Goal: Transaction & Acquisition: Purchase product/service

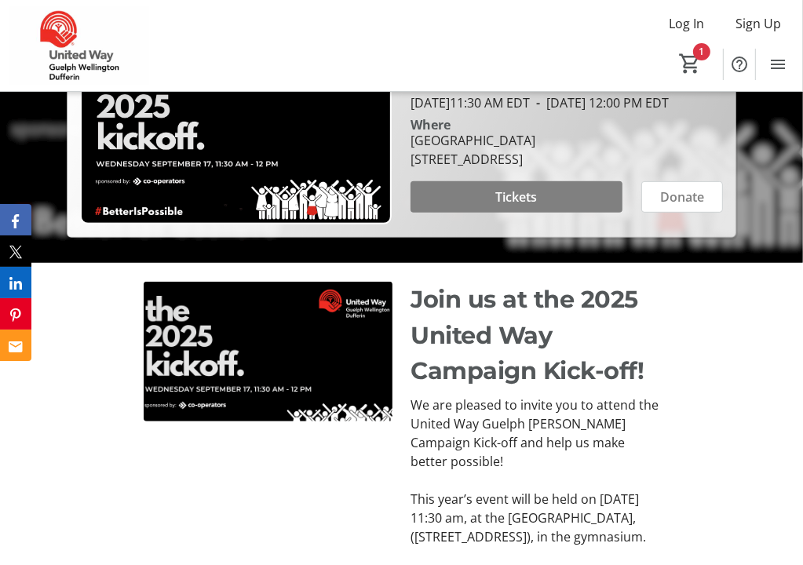
scroll to position [388, 0]
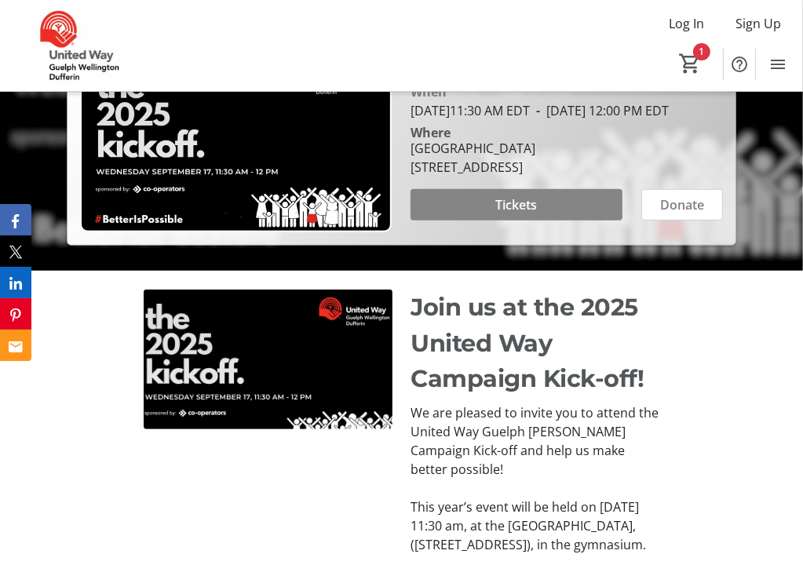
click at [521, 214] on span "Tickets" at bounding box center [517, 204] width 42 height 19
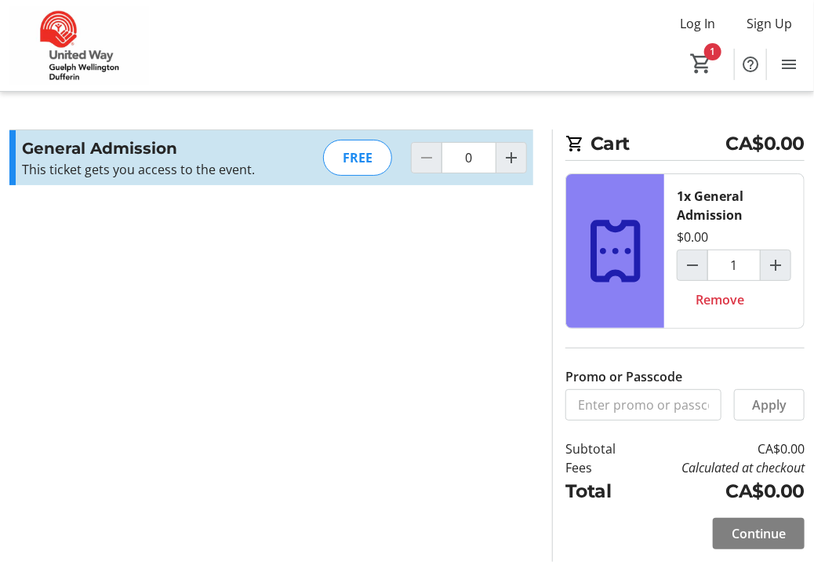
type input "1"
click at [732, 524] on span "Continue" at bounding box center [759, 533] width 54 height 19
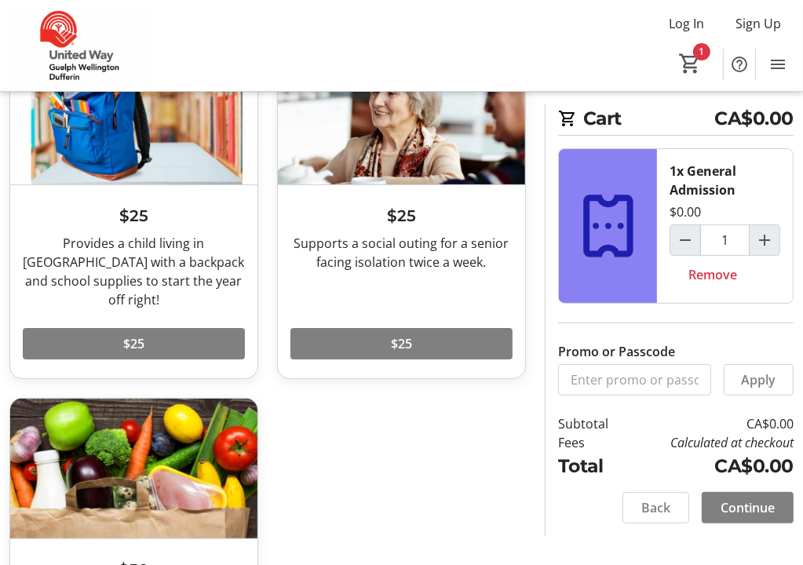
scroll to position [136, 0]
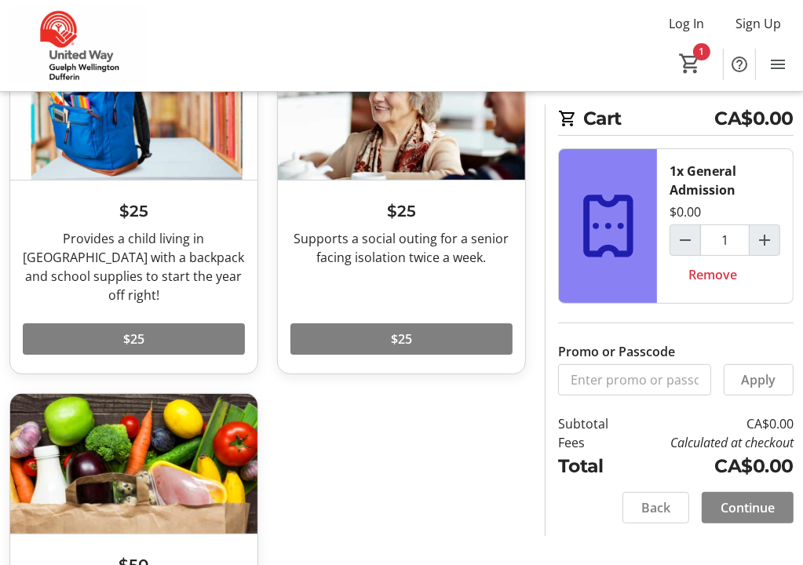
click at [751, 507] on span "Continue" at bounding box center [747, 507] width 54 height 19
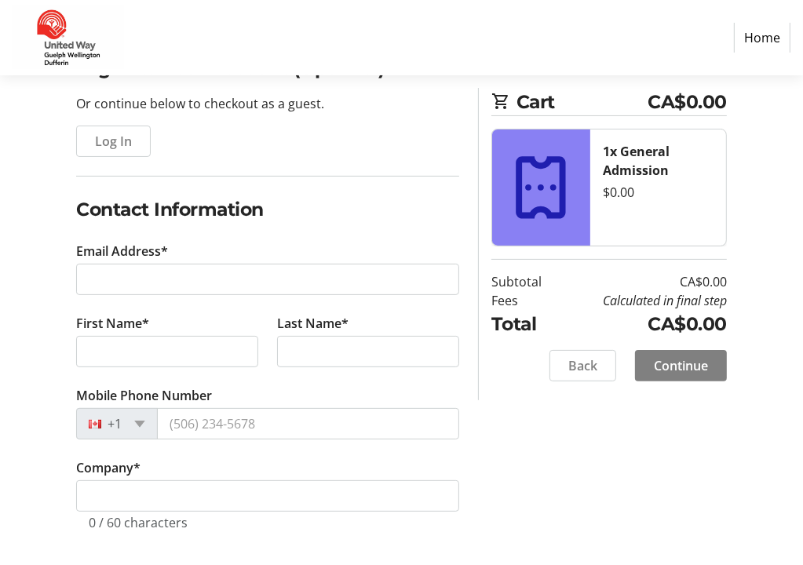
scroll to position [151, 0]
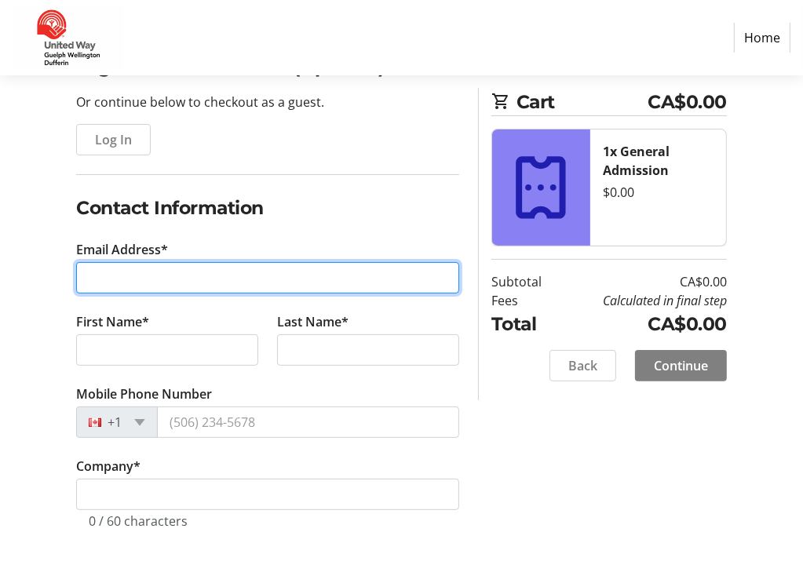
click at [125, 275] on input "Email Address*" at bounding box center [267, 277] width 383 height 31
type input "[EMAIL_ADDRESS][DOMAIN_NAME]"
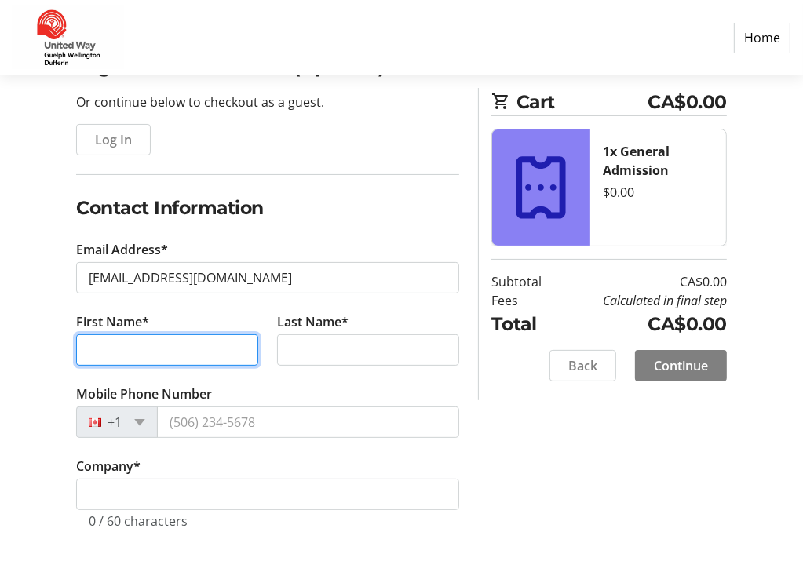
type input "[PERSON_NAME]"
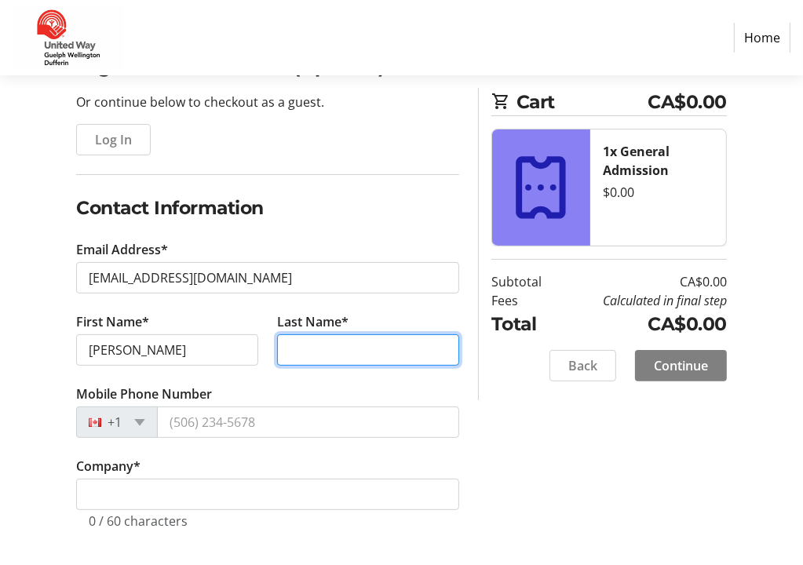
type input "[PERSON_NAME]"
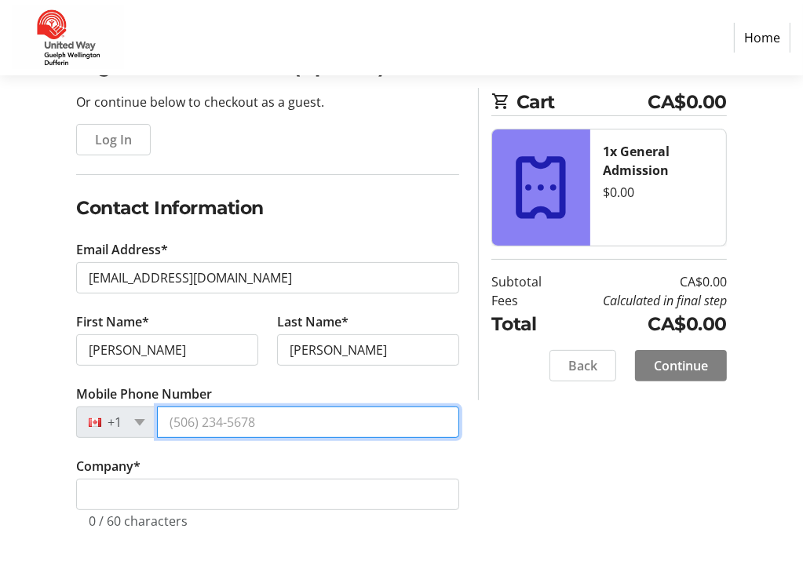
type input "[PHONE_NUMBER]"
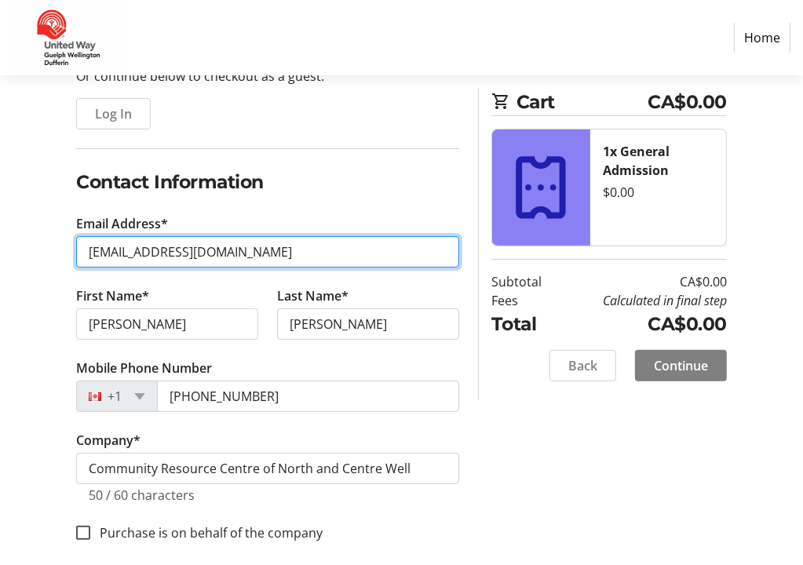
scroll to position [191, 0]
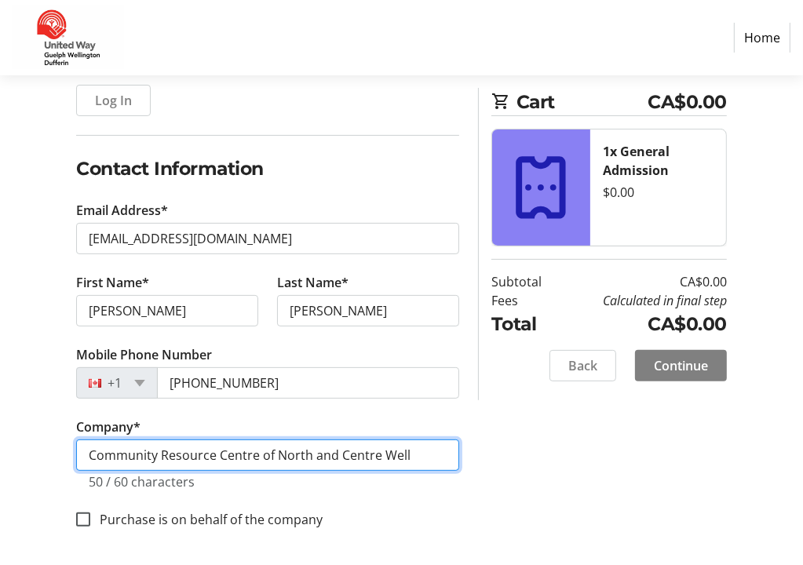
click at [432, 450] on input "Community Resource Centre of North and Centre Well" at bounding box center [267, 454] width 383 height 31
type input "Community Resource Centre of North and Centre [GEOGRAPHIC_DATA]"
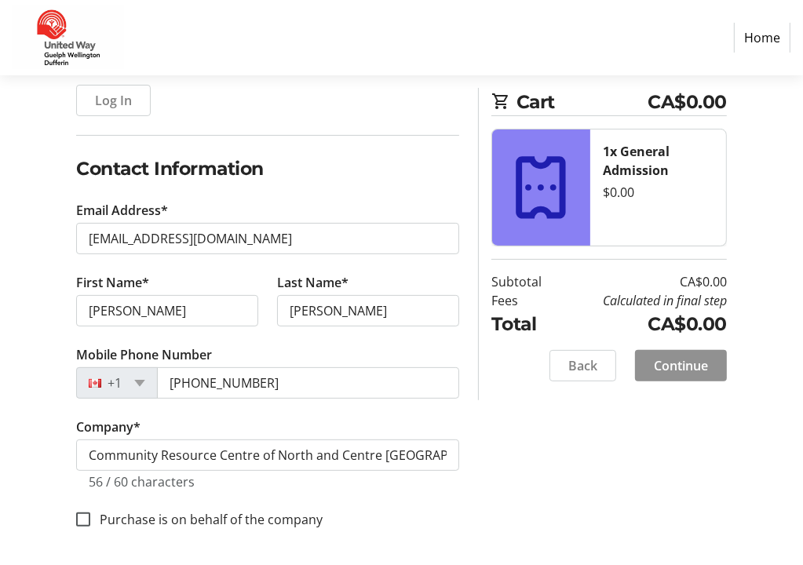
click at [687, 357] on span "Continue" at bounding box center [681, 365] width 54 height 19
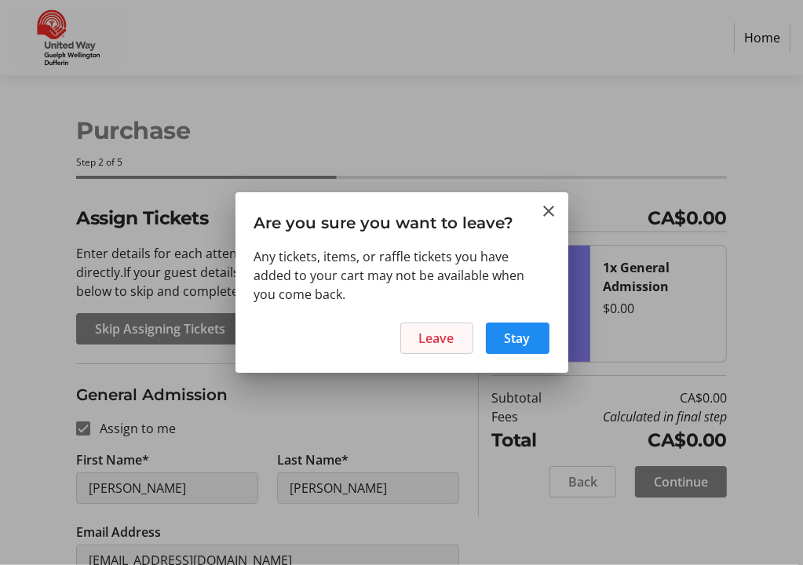
click at [445, 332] on span "Leave" at bounding box center [436, 338] width 35 height 19
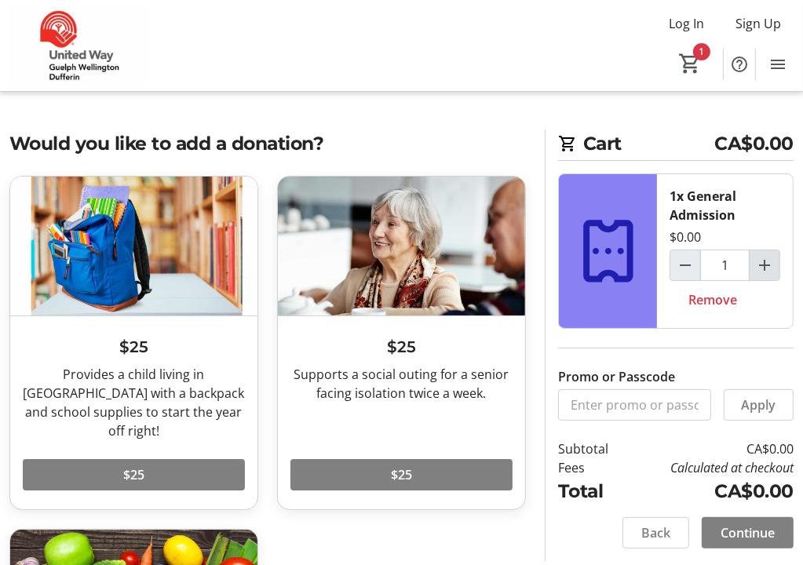
click at [767, 264] on mat-icon "Increment by one" at bounding box center [764, 265] width 19 height 19
type input "2"
click at [726, 535] on span "Continue" at bounding box center [747, 532] width 54 height 19
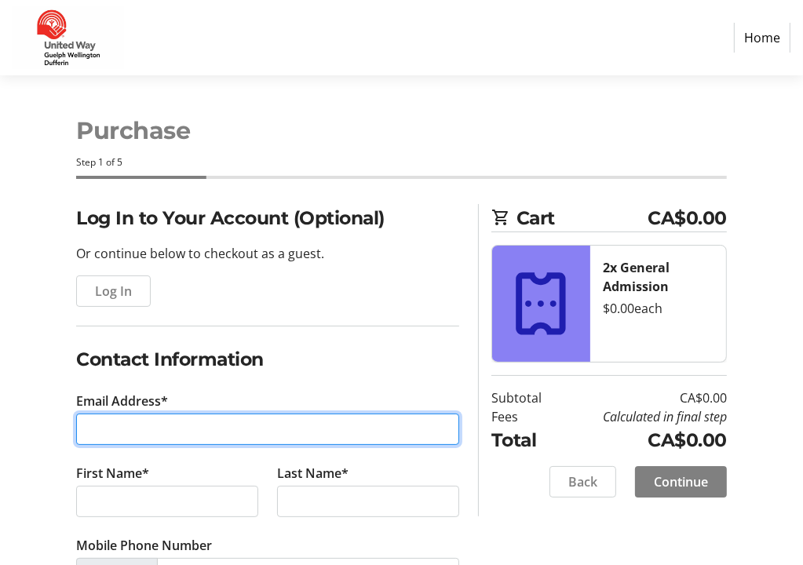
click at [198, 436] on input "Email Address*" at bounding box center [267, 429] width 383 height 31
type input "[EMAIL_ADDRESS][DOMAIN_NAME]"
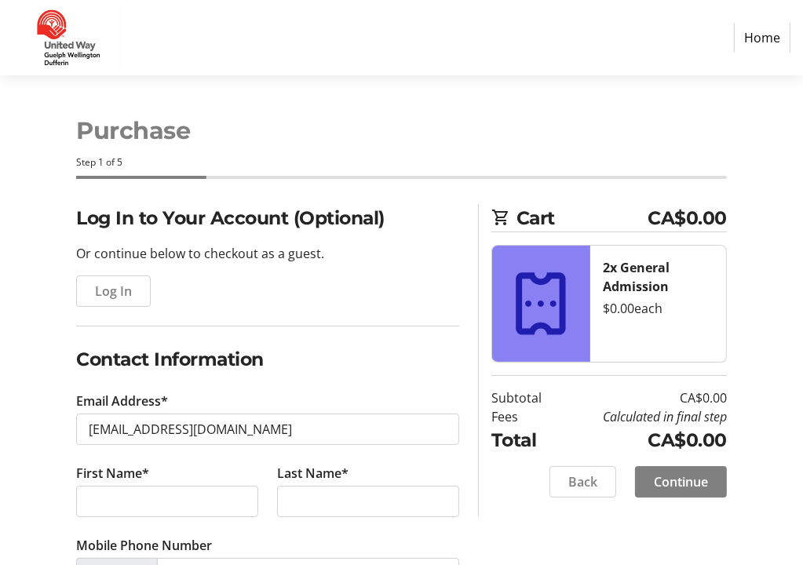
type input "[PERSON_NAME]"
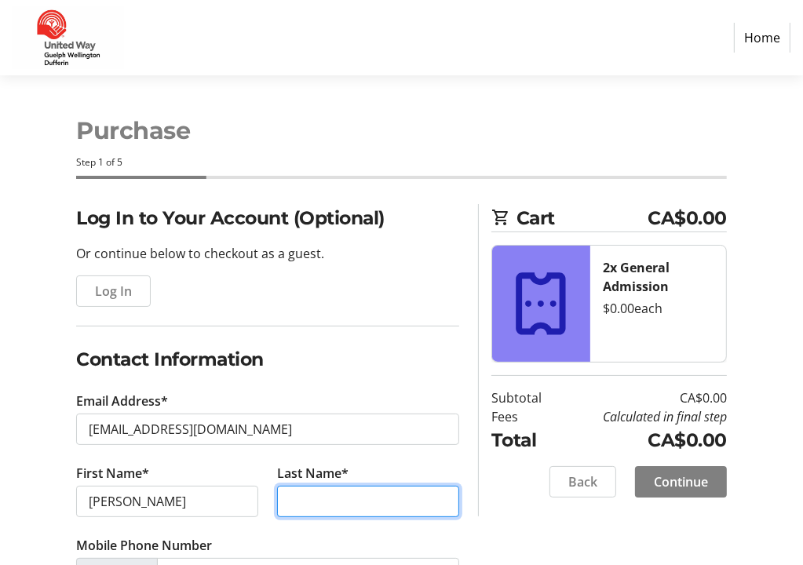
type input "[PERSON_NAME]"
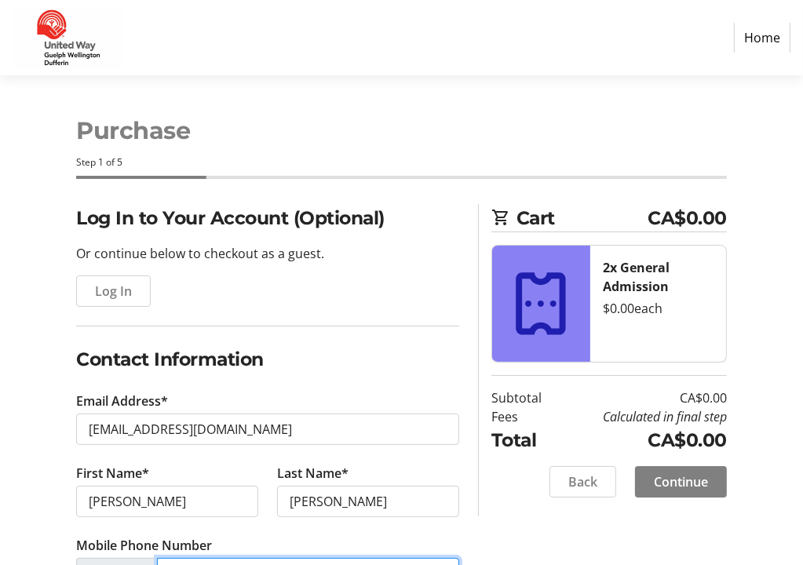
type input "[PHONE_NUMBER]"
type input "Community Resource Centre of North and Centre [GEOGRAPHIC_DATA]"
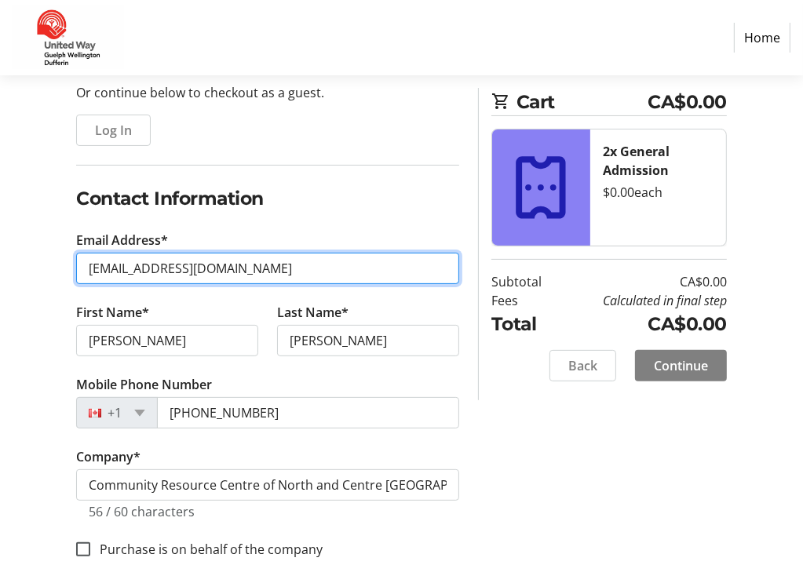
scroll to position [162, 0]
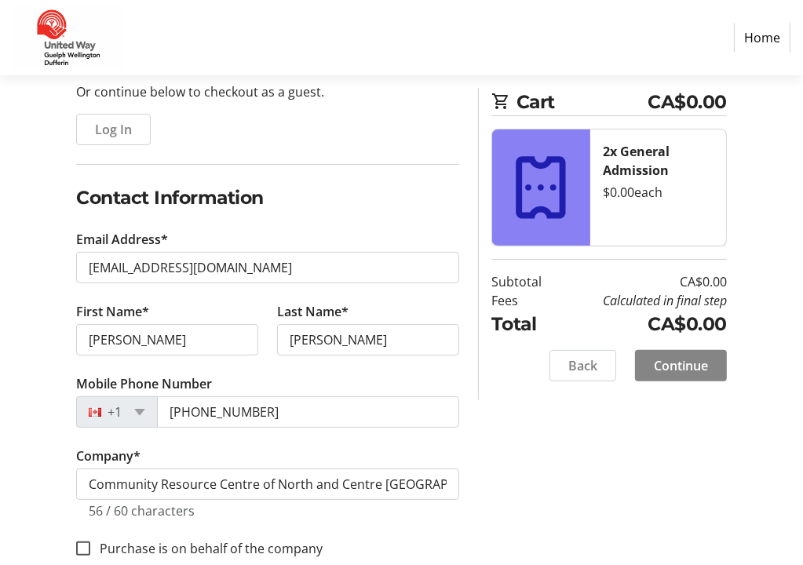
click at [689, 368] on span "Continue" at bounding box center [681, 365] width 54 height 19
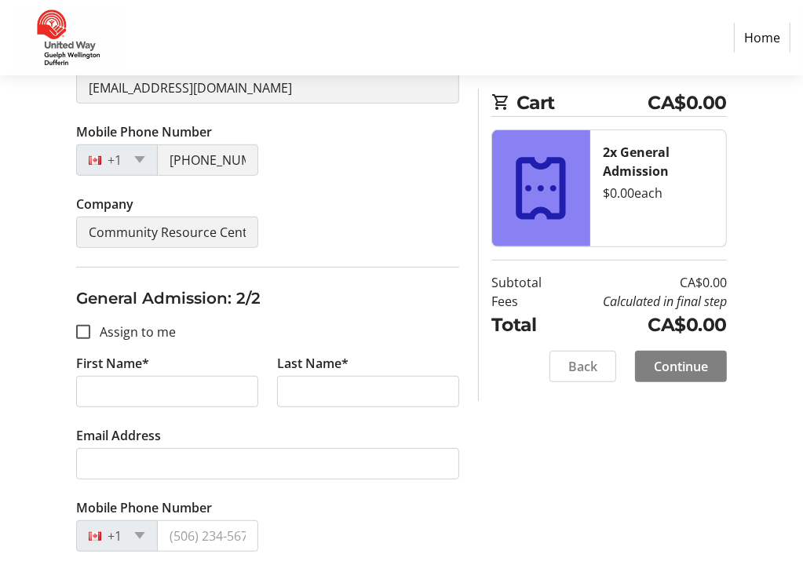
scroll to position [496, 0]
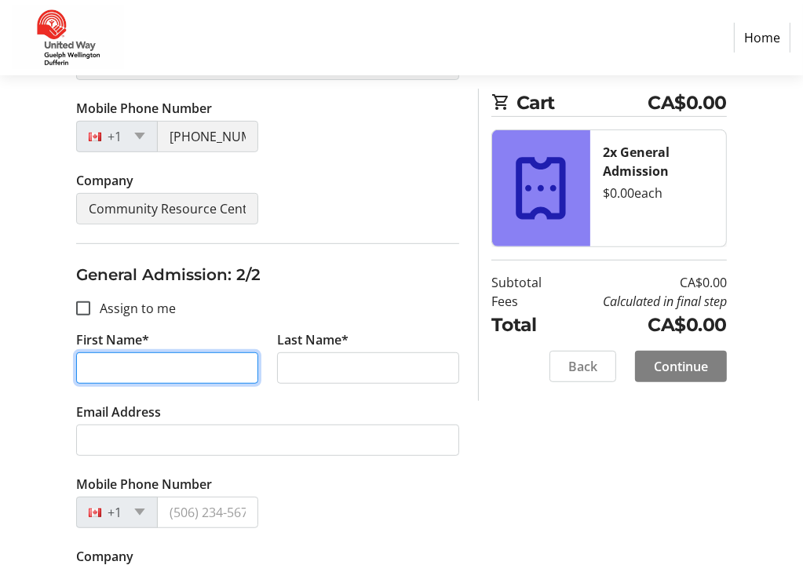
click at [213, 358] on input "First Name*" at bounding box center [167, 367] width 182 height 31
type input "Lauren"
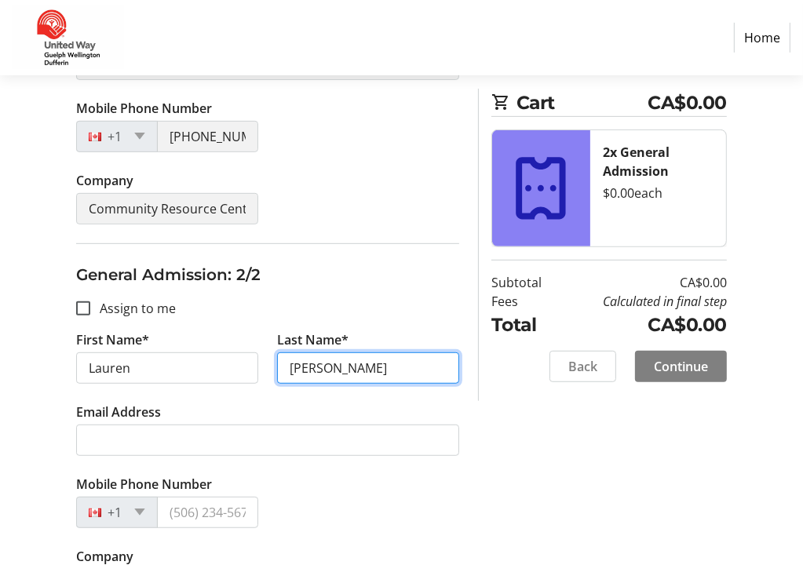
type input "[PERSON_NAME]"
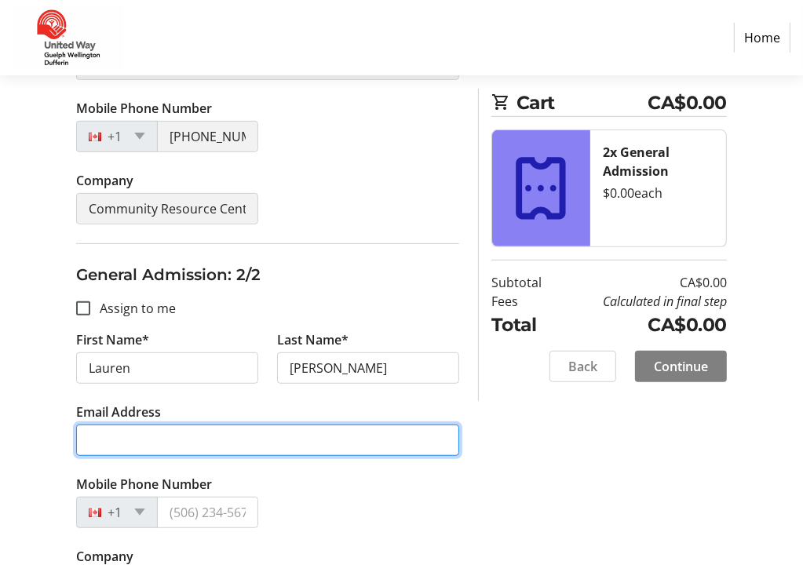
click at [163, 441] on input "Email Address" at bounding box center [267, 439] width 383 height 31
type input "[EMAIL_ADDRESS][DOMAIN_NAME]"
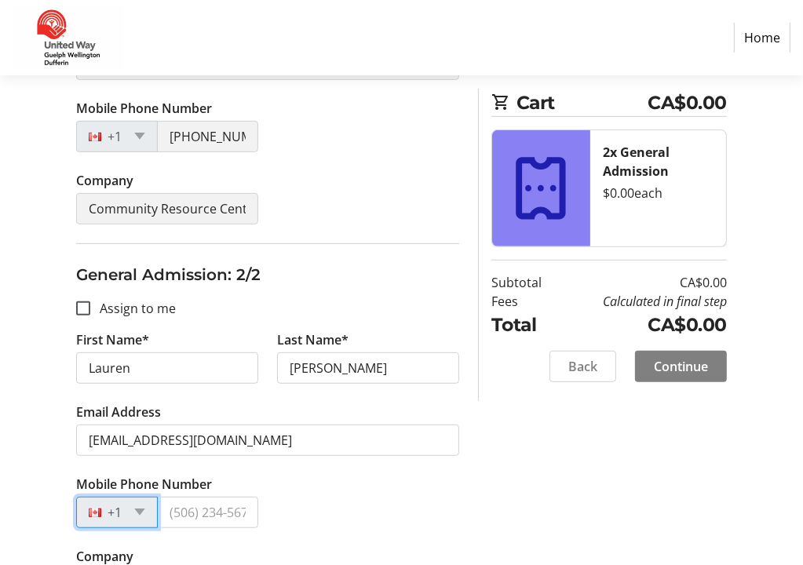
scroll to position [548, 0]
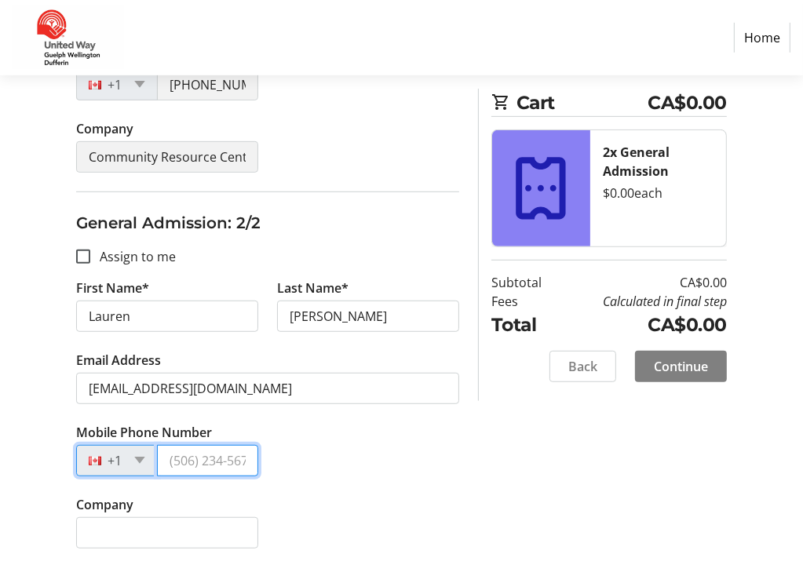
drag, startPoint x: 210, startPoint y: 469, endPoint x: 268, endPoint y: 491, distance: 62.1
click at [210, 469] on input "Mobile Phone Number" at bounding box center [207, 460] width 101 height 31
paste input "[PHONE_NUMBER]"
click at [193, 456] on input "[PHONE_NUMBER]" at bounding box center [207, 460] width 101 height 31
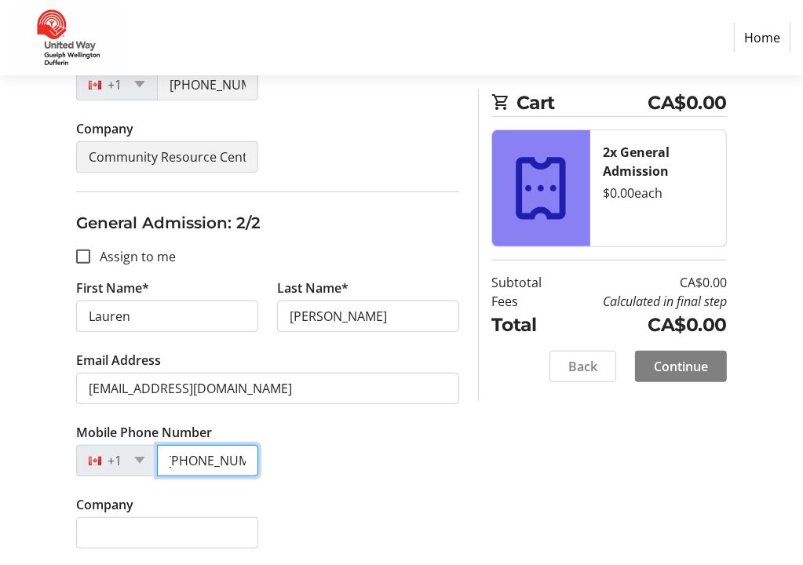
scroll to position [0, 0]
type input "[PHONE_NUMBER]"
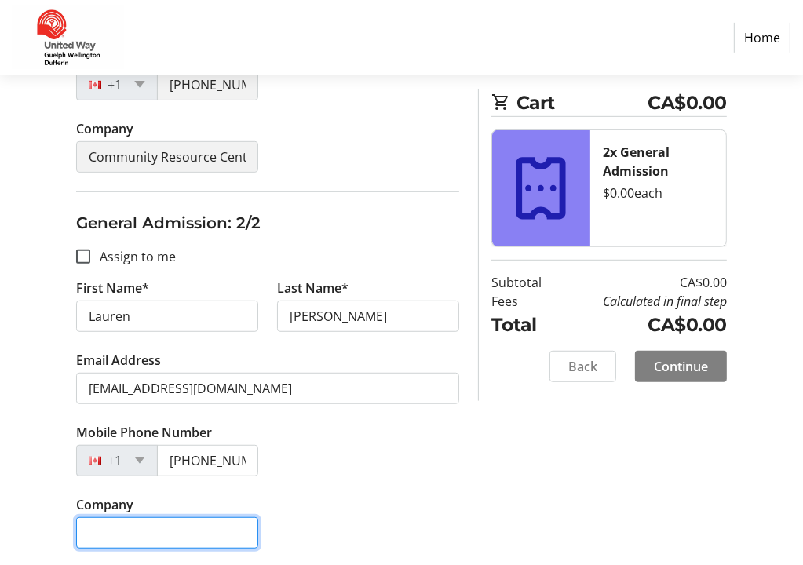
click at [123, 524] on input "Company" at bounding box center [167, 532] width 182 height 31
type input "Community Resource Centre of North and Centre [GEOGRAPHIC_DATA]"
click at [179, 528] on input "Community Resource Centre of North and Centre [GEOGRAPHIC_DATA]" at bounding box center [167, 532] width 182 height 31
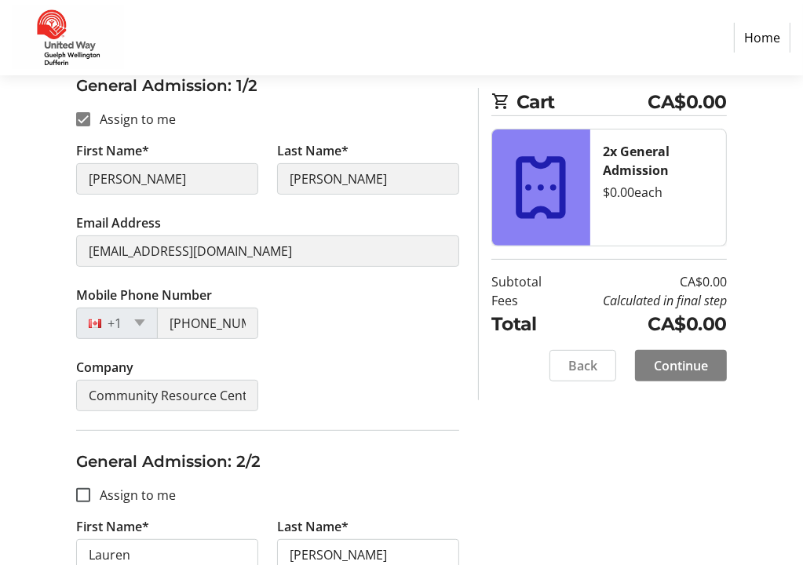
click at [395, 384] on div "Company Community Resource Centre of North and Centre [GEOGRAPHIC_DATA]" at bounding box center [268, 394] width 402 height 72
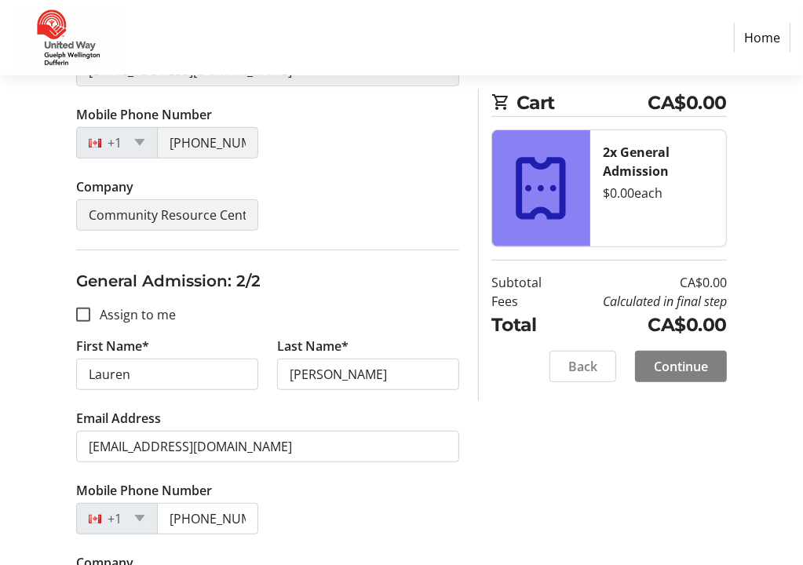
scroll to position [548, 0]
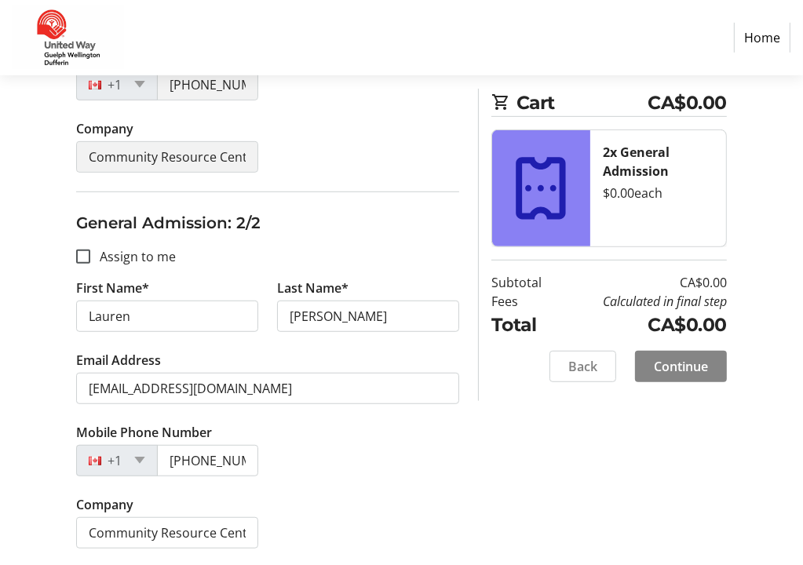
click at [673, 358] on span "Continue" at bounding box center [681, 365] width 54 height 19
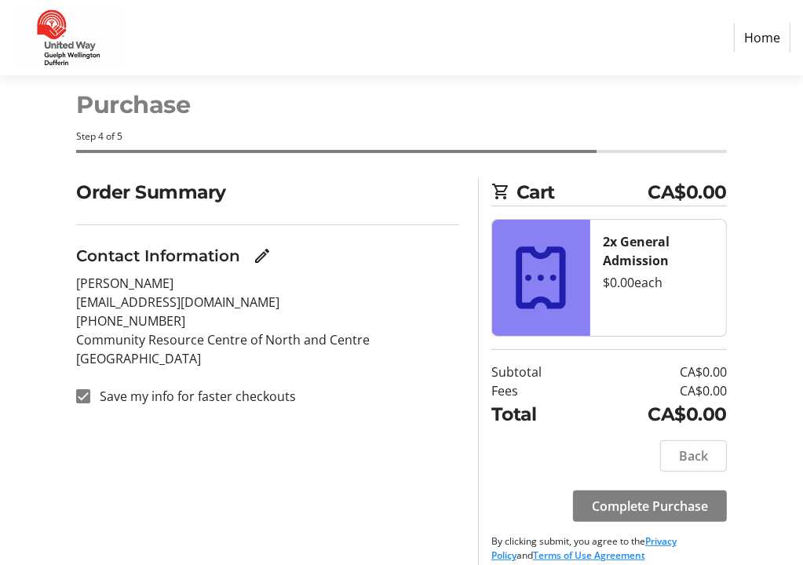
scroll to position [41, 0]
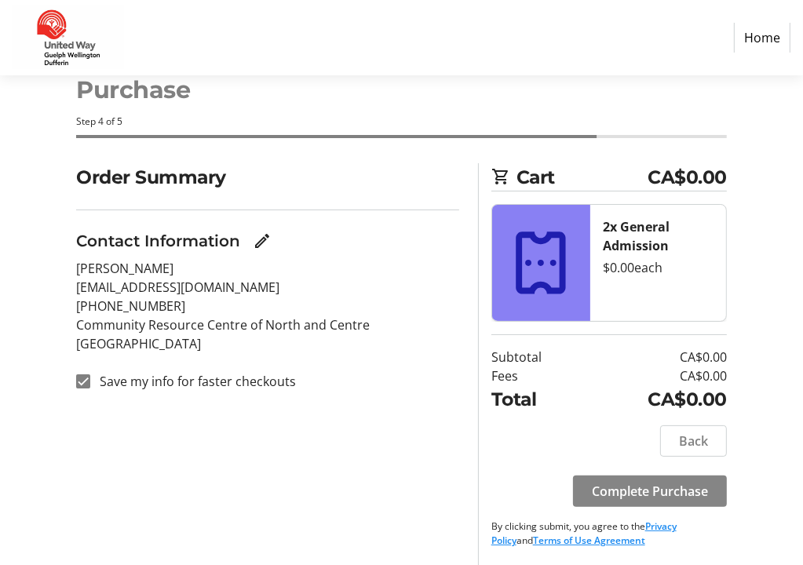
click at [657, 482] on span "Complete Purchase" at bounding box center [650, 491] width 116 height 19
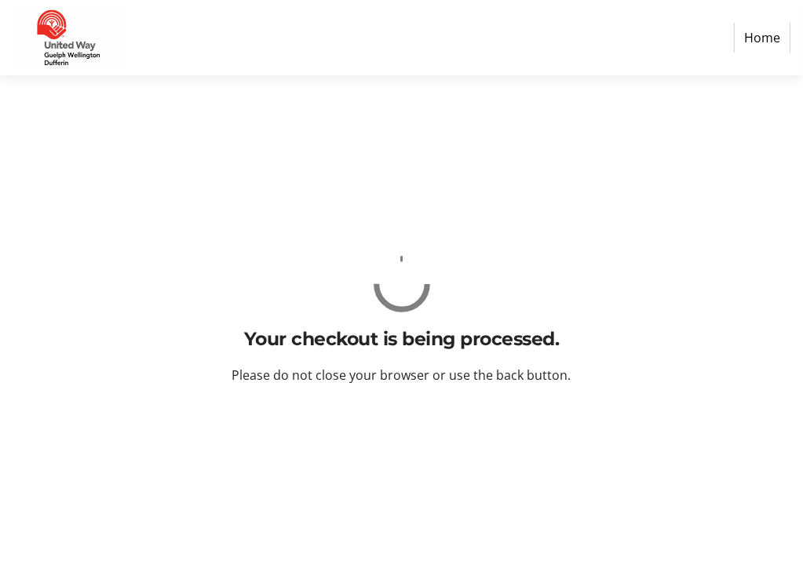
scroll to position [0, 0]
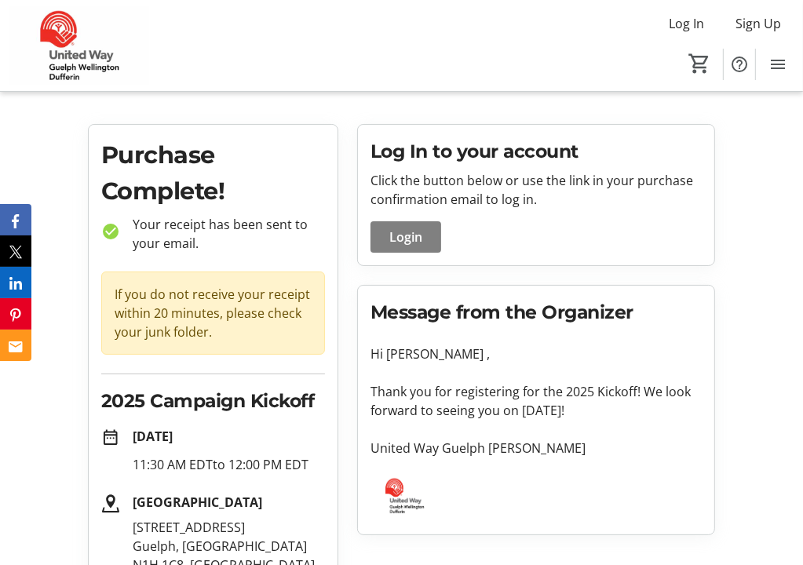
scroll to position [6, 0]
